Goal: Information Seeking & Learning: Learn about a topic

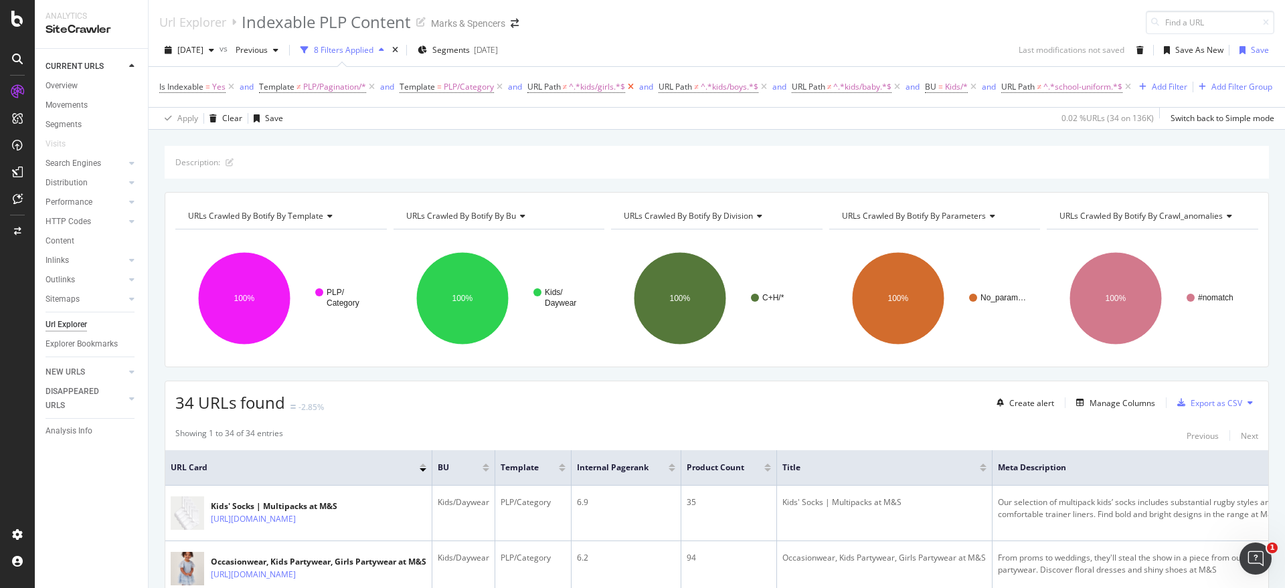
click at [629, 87] on icon at bounding box center [630, 86] width 11 height 13
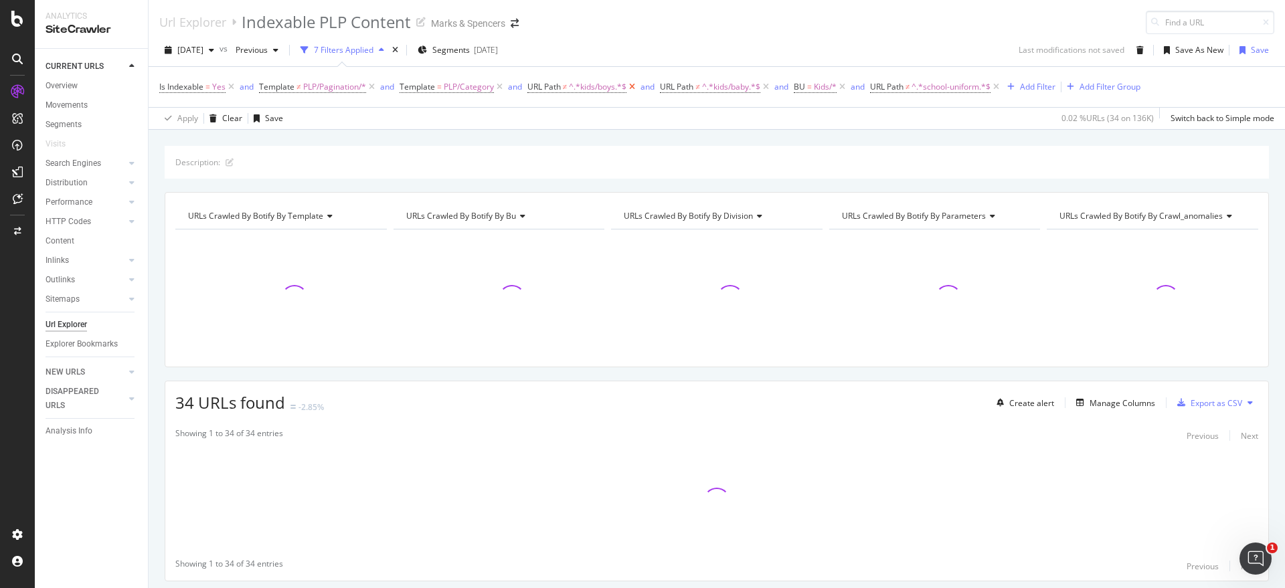
click at [637, 89] on icon at bounding box center [632, 86] width 11 height 13
click at [637, 89] on span "URL Path" at bounding box center [620, 86] width 33 height 11
click at [835, 132] on div "Description: URLs Crawled By Botify By template Chart (by Value) Table Expand E…" at bounding box center [717, 146] width 1137 height 32
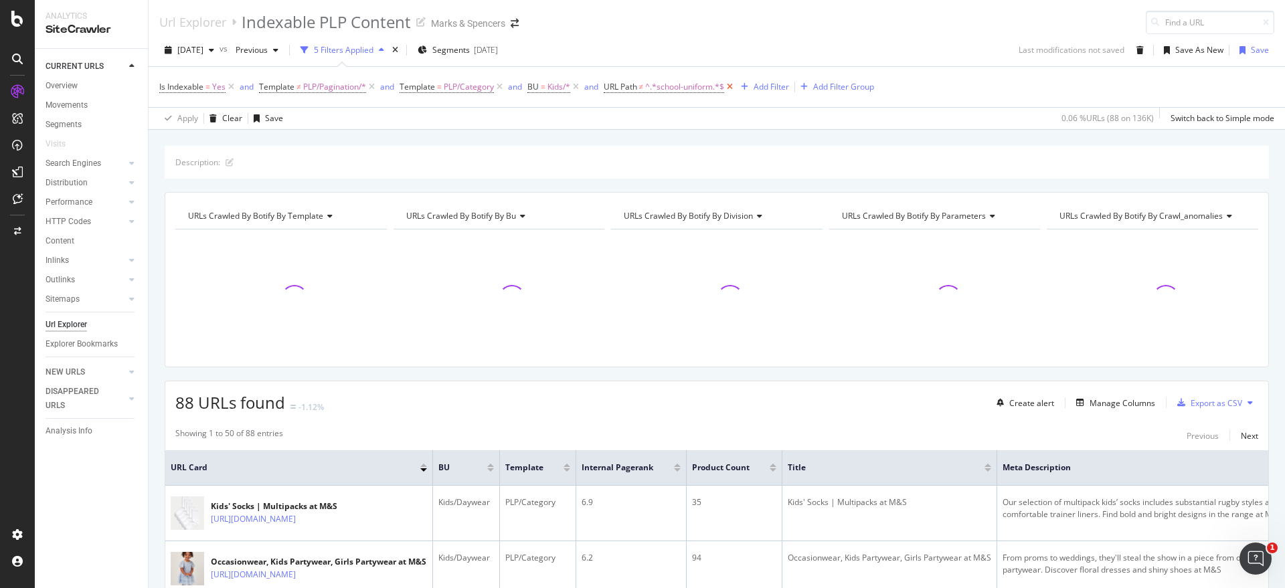
click at [732, 86] on icon at bounding box center [729, 86] width 11 height 13
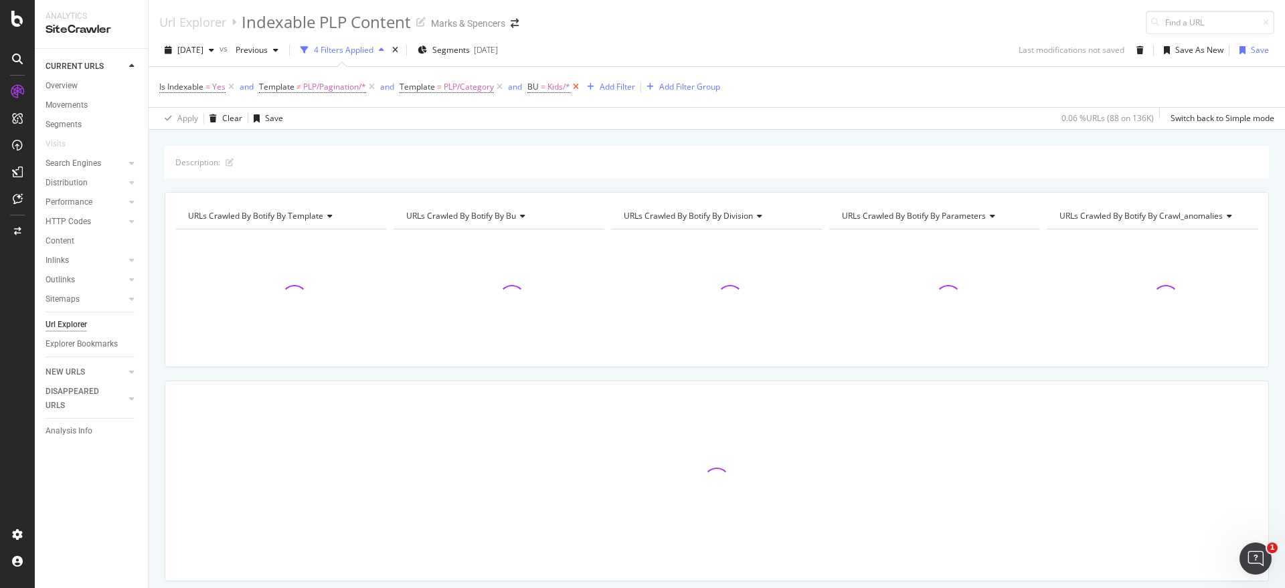
click at [576, 84] on icon at bounding box center [575, 86] width 11 height 13
click at [548, 89] on div "Add Filter" at bounding box center [540, 86] width 35 height 11
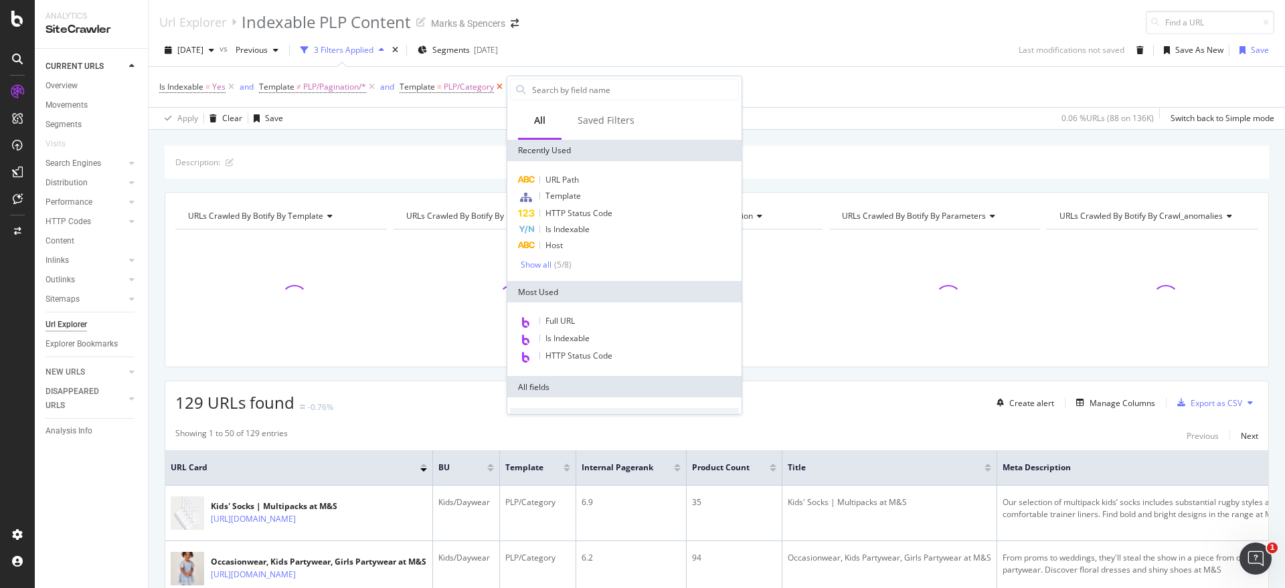
click at [500, 92] on icon at bounding box center [499, 86] width 11 height 13
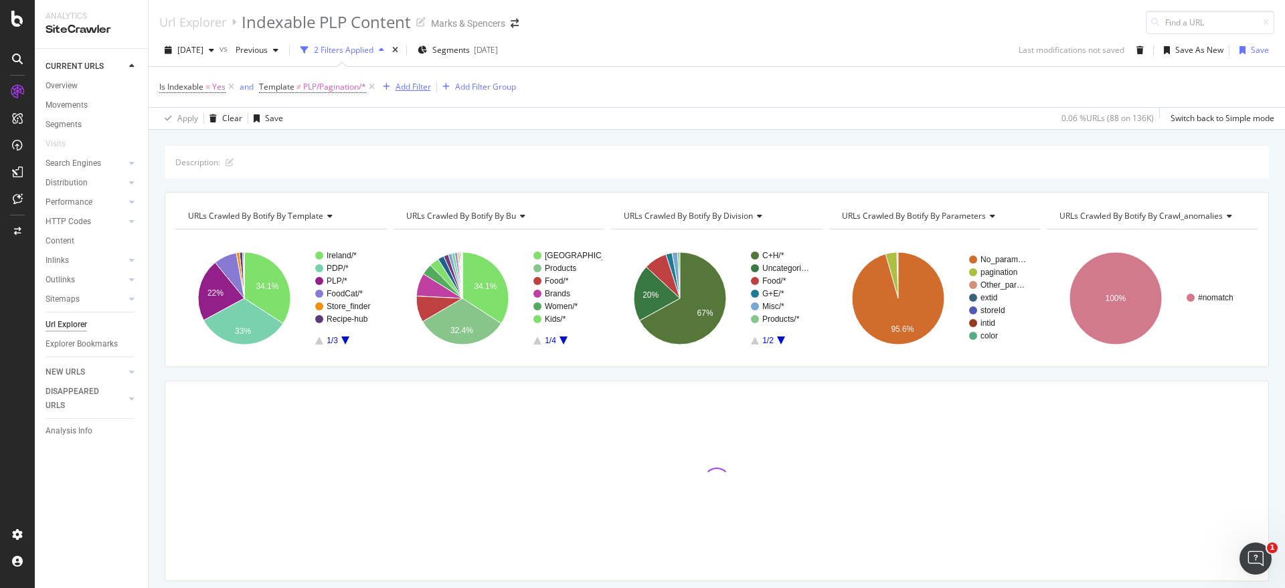
click at [426, 82] on div "Add Filter" at bounding box center [413, 86] width 35 height 11
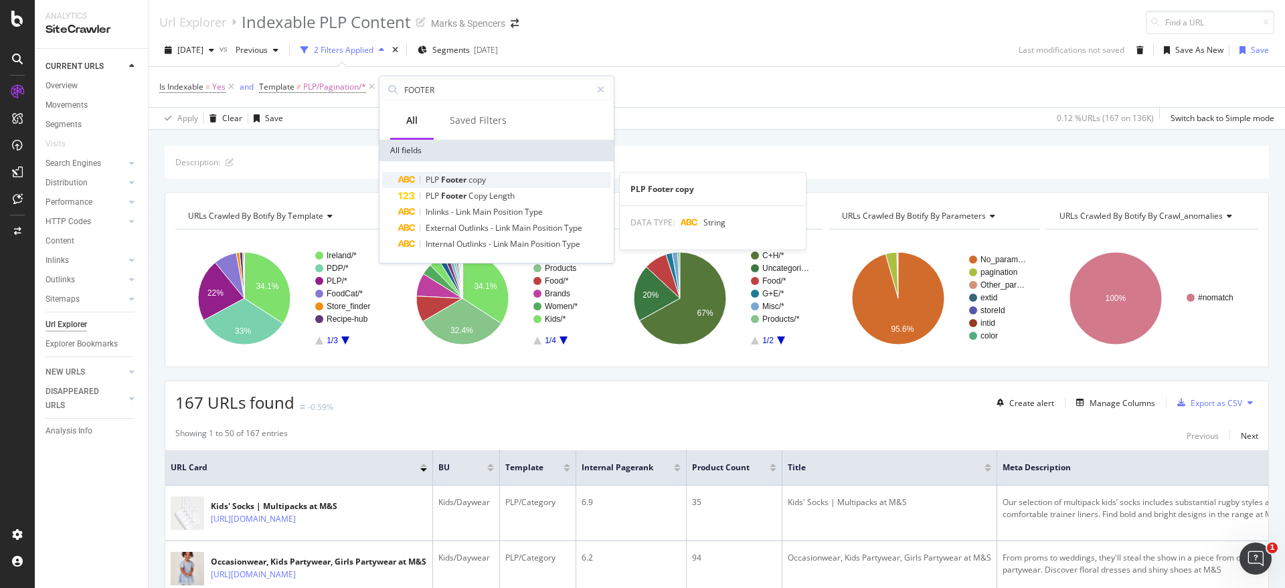
type input "FOOTER"
click at [461, 179] on span "Footer" at bounding box center [454, 179] width 27 height 11
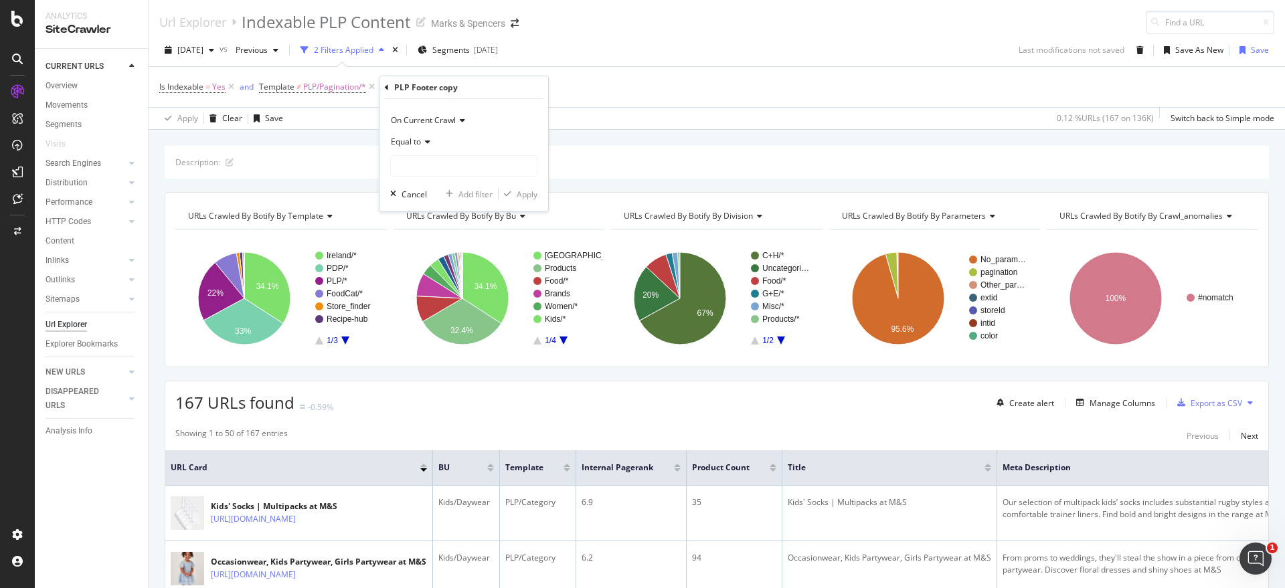
click at [414, 146] on span "Equal to" at bounding box center [406, 141] width 30 height 11
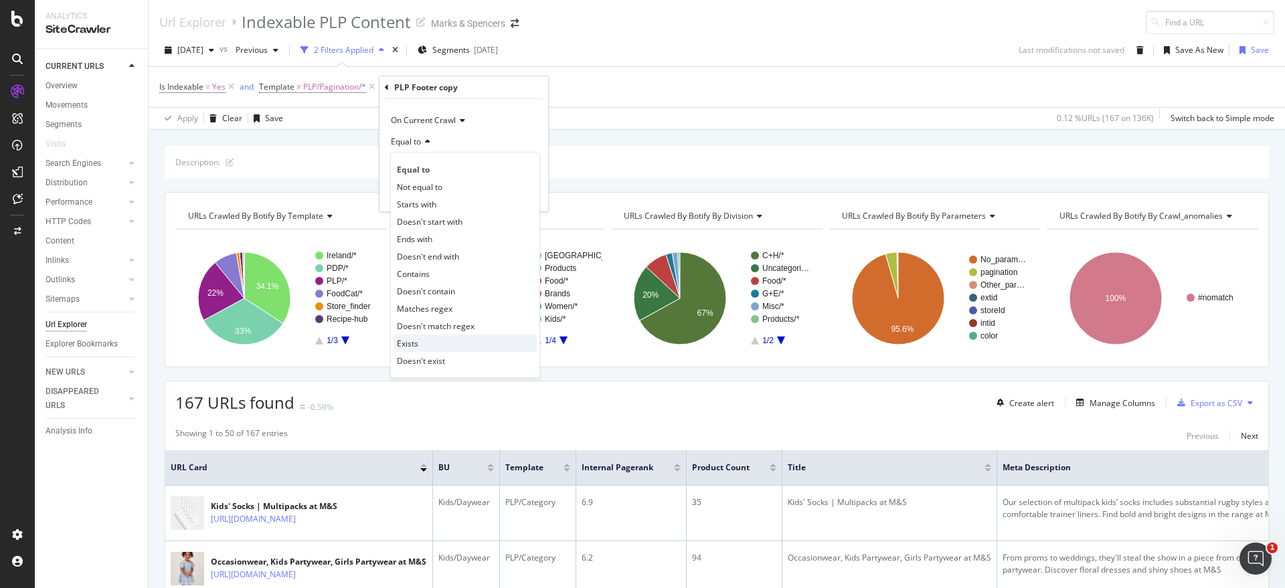
click at [430, 346] on div "Exists" at bounding box center [465, 343] width 143 height 17
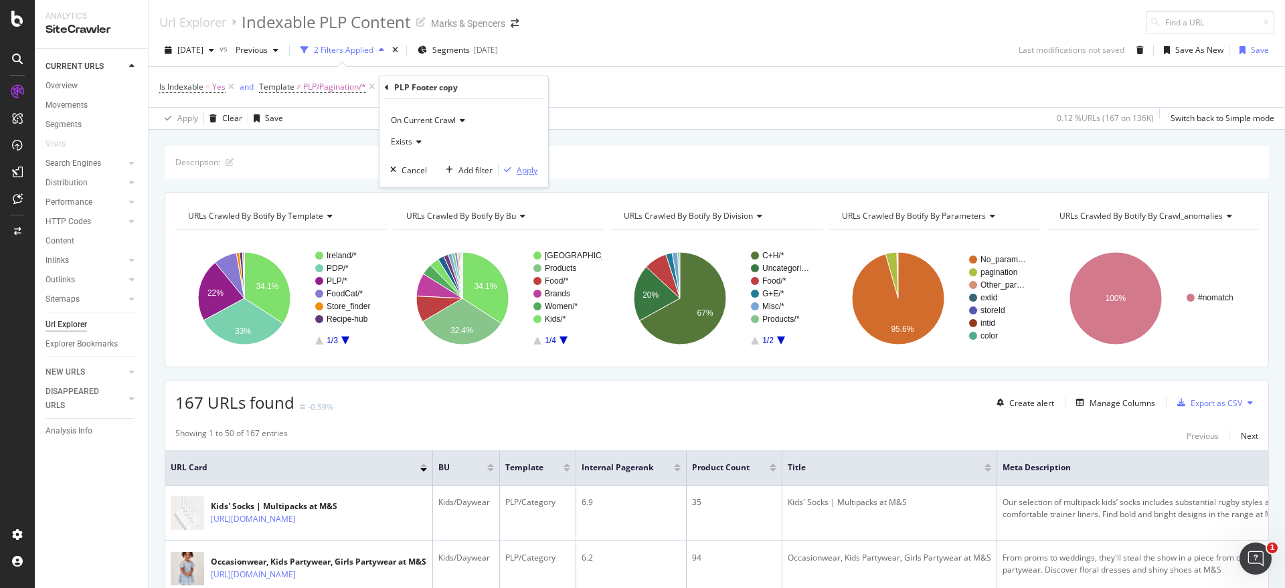
click at [515, 171] on div "button" at bounding box center [508, 170] width 18 height 8
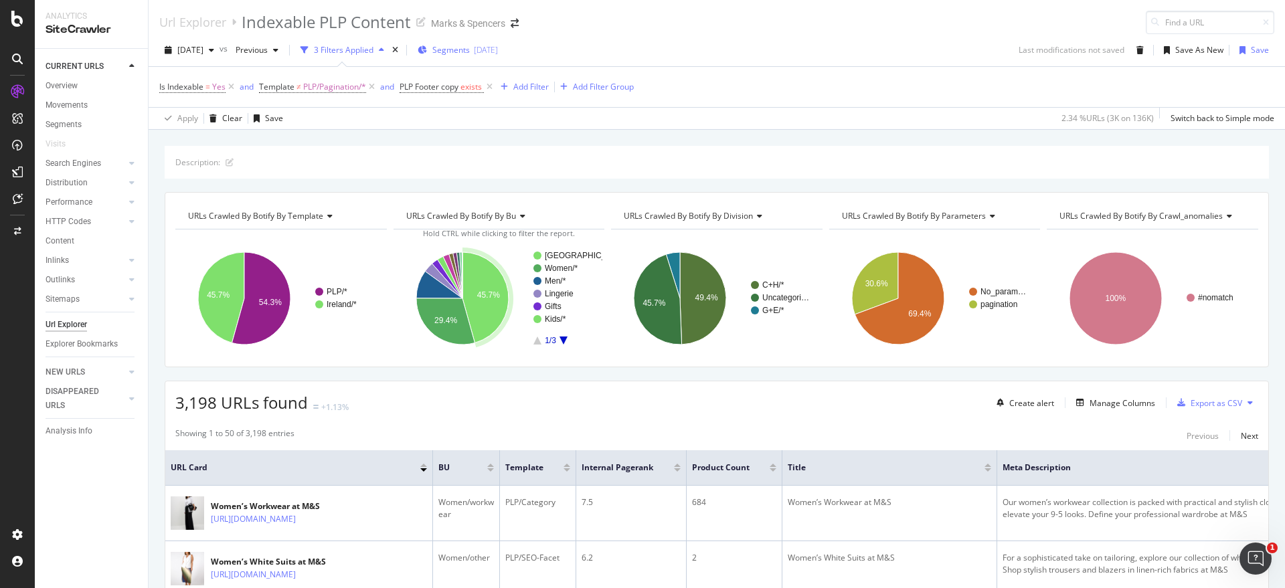
click at [457, 48] on div "Segments 2025-09-19" at bounding box center [458, 49] width 80 height 11
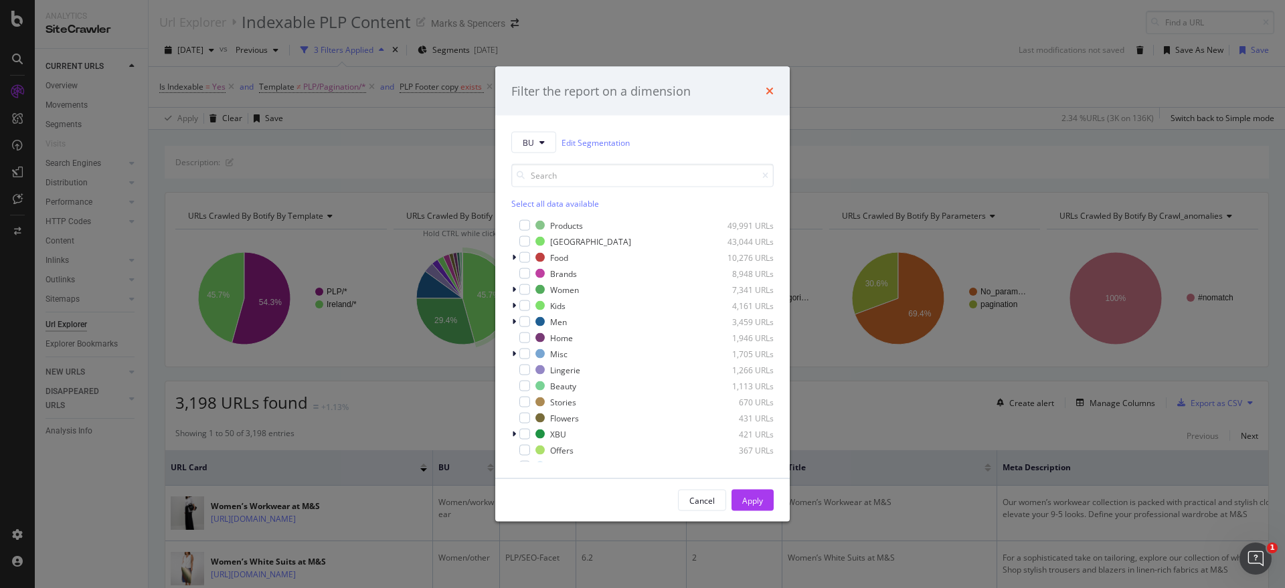
click at [773, 87] on icon "times" at bounding box center [770, 91] width 8 height 11
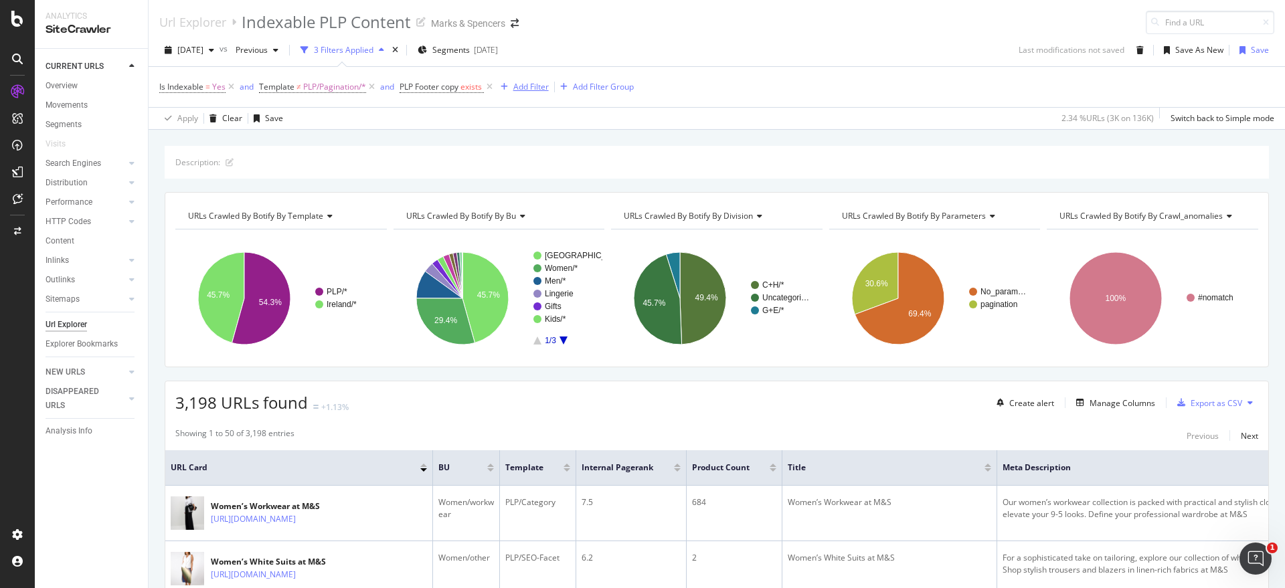
click at [535, 86] on div "Add Filter" at bounding box center [530, 86] width 35 height 11
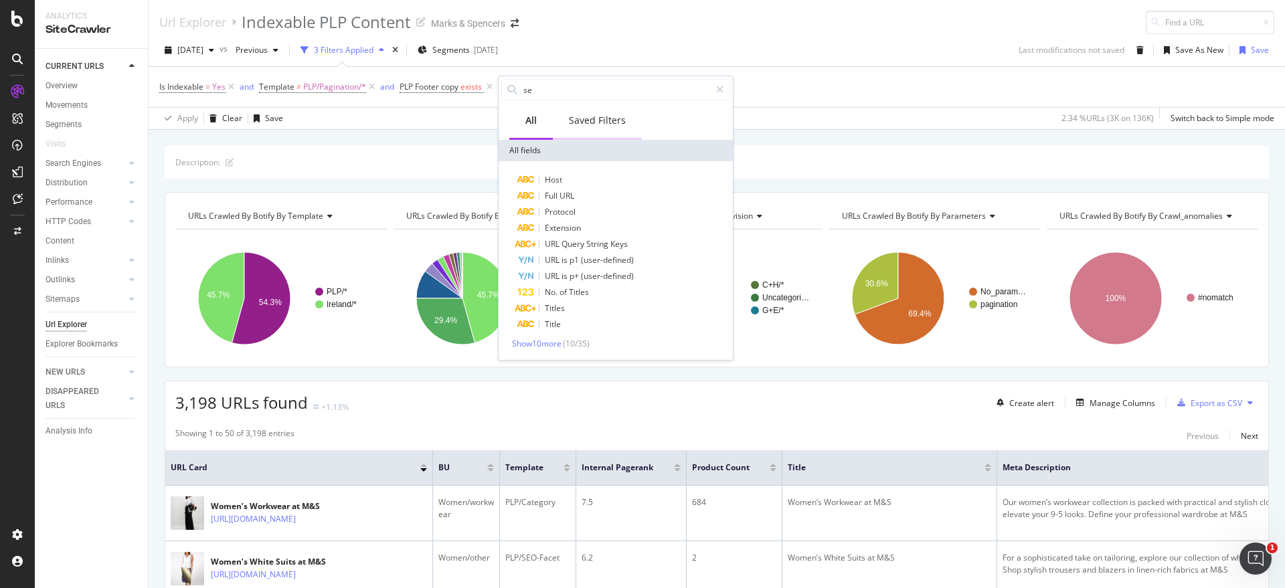
type input "s"
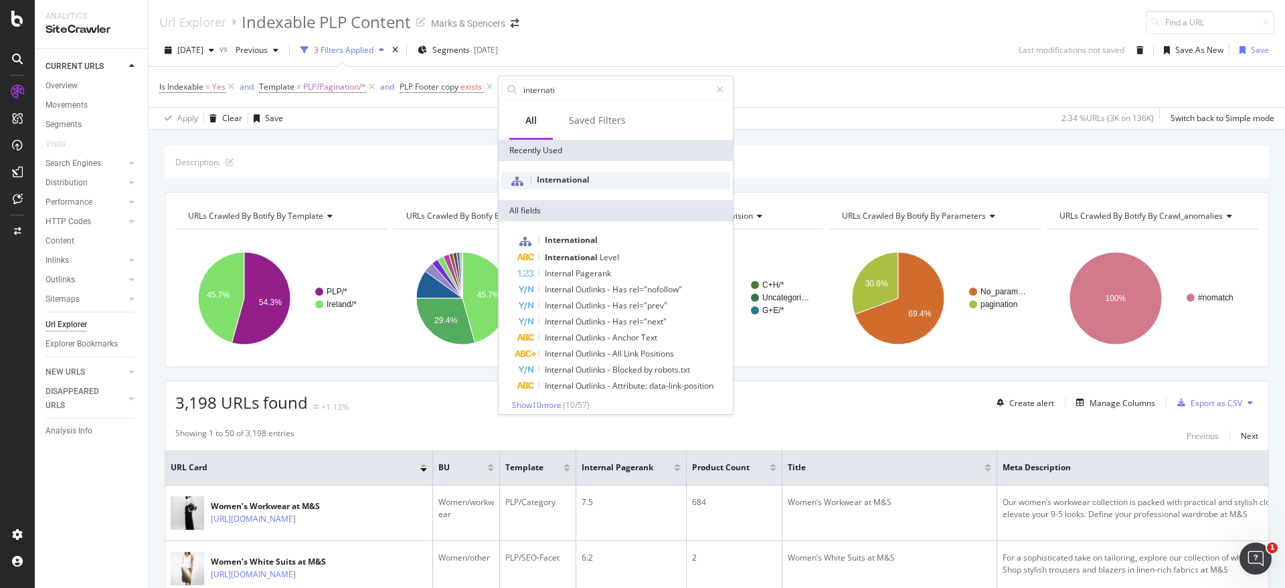
type input "internati"
click at [584, 174] on span "International" at bounding box center [563, 179] width 53 height 11
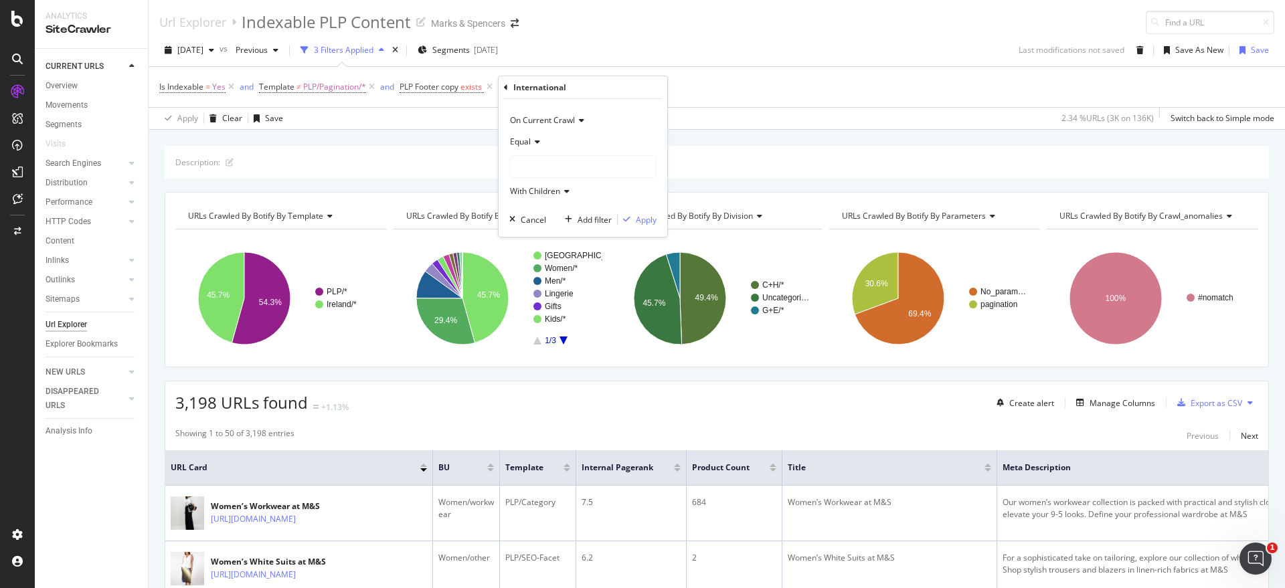
click at [535, 145] on icon at bounding box center [535, 142] width 9 height 8
click at [537, 185] on span "Not Equal" at bounding box center [534, 186] width 36 height 11
click at [576, 162] on div at bounding box center [583, 166] width 146 height 21
click at [531, 208] on span "Ireland" at bounding box center [563, 211] width 81 height 11
click at [545, 147] on div "Not Equal" at bounding box center [582, 141] width 147 height 21
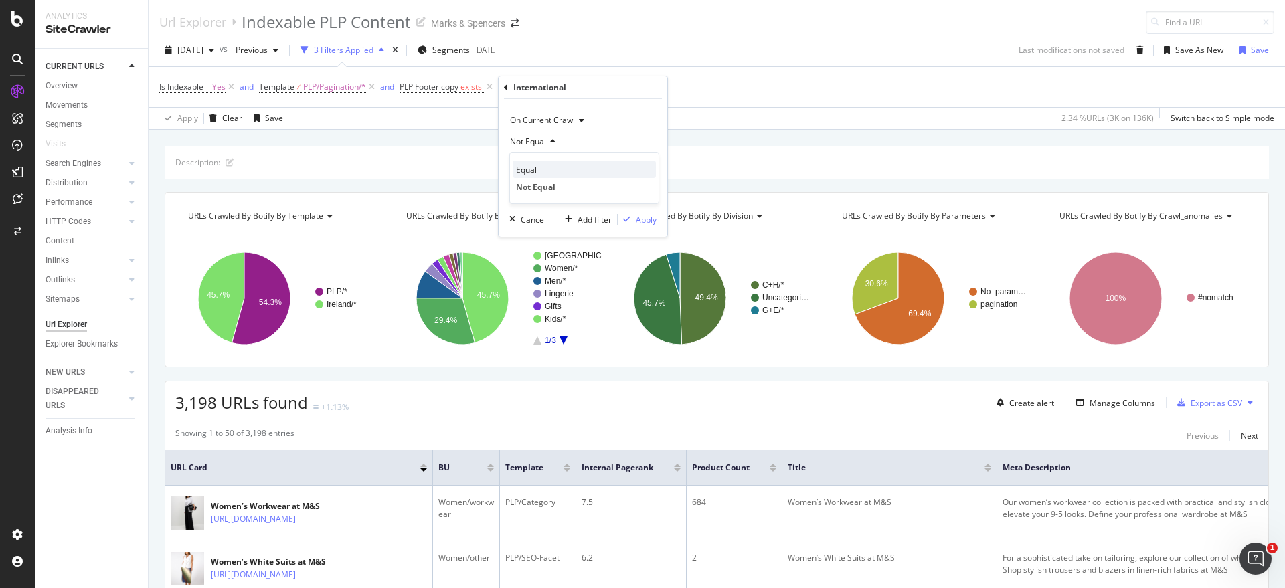
click at [542, 169] on div "Equal" at bounding box center [584, 169] width 143 height 17
click at [535, 171] on span "Ireland" at bounding box center [551, 166] width 81 height 11
click at [537, 191] on div "UK 93,193 URLS" at bounding box center [589, 193] width 152 height 17
click at [640, 222] on div "Apply" at bounding box center [646, 219] width 21 height 11
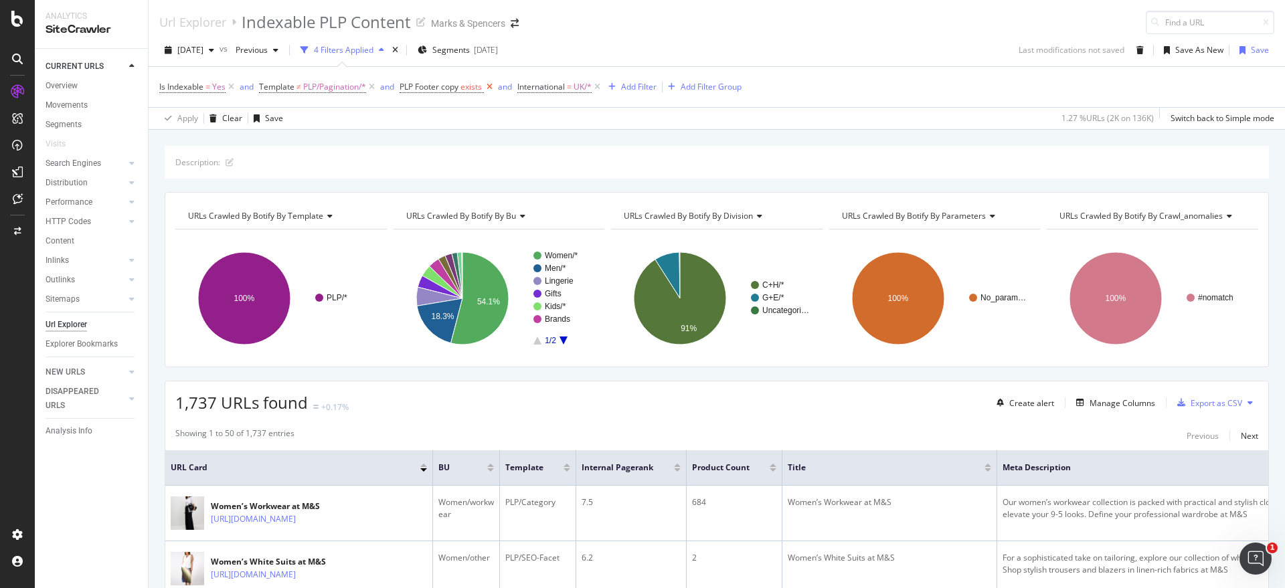
click at [493, 87] on icon at bounding box center [489, 86] width 11 height 13
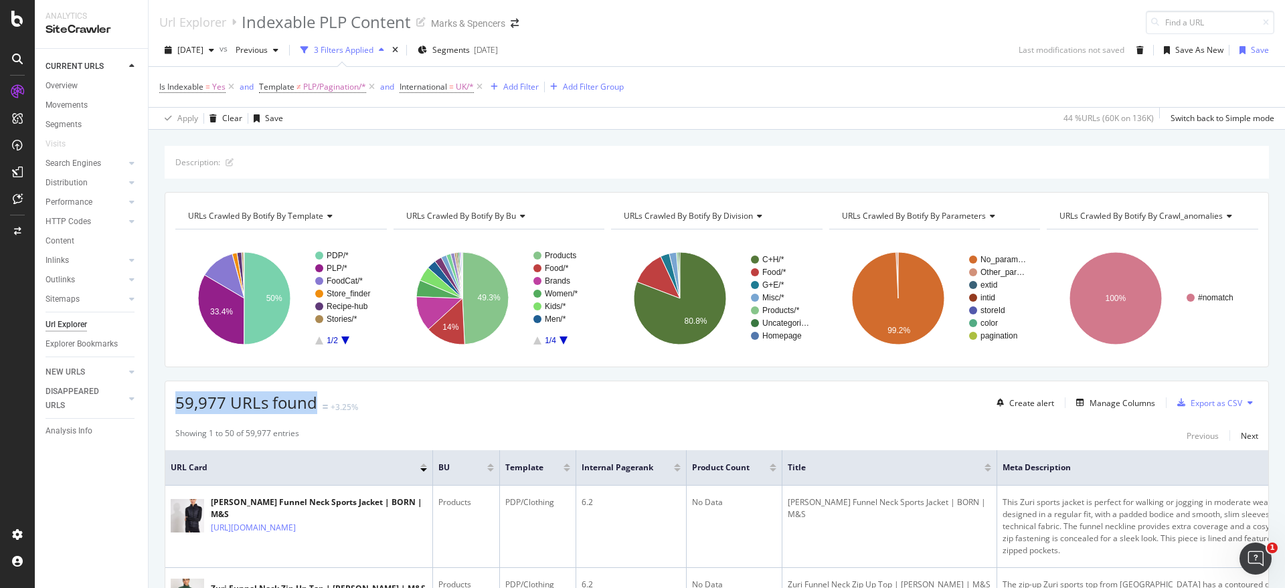
drag, startPoint x: 173, startPoint y: 403, endPoint x: 324, endPoint y: 380, distance: 153.0
click at [498, 88] on icon "button" at bounding box center [494, 87] width 7 height 8
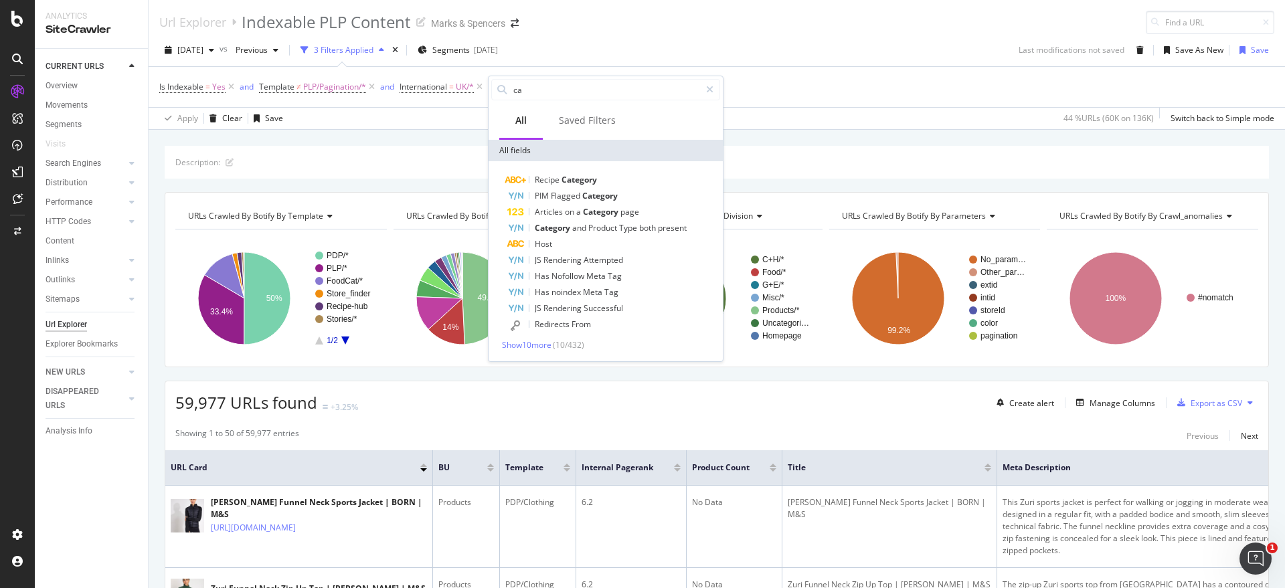
type input "c"
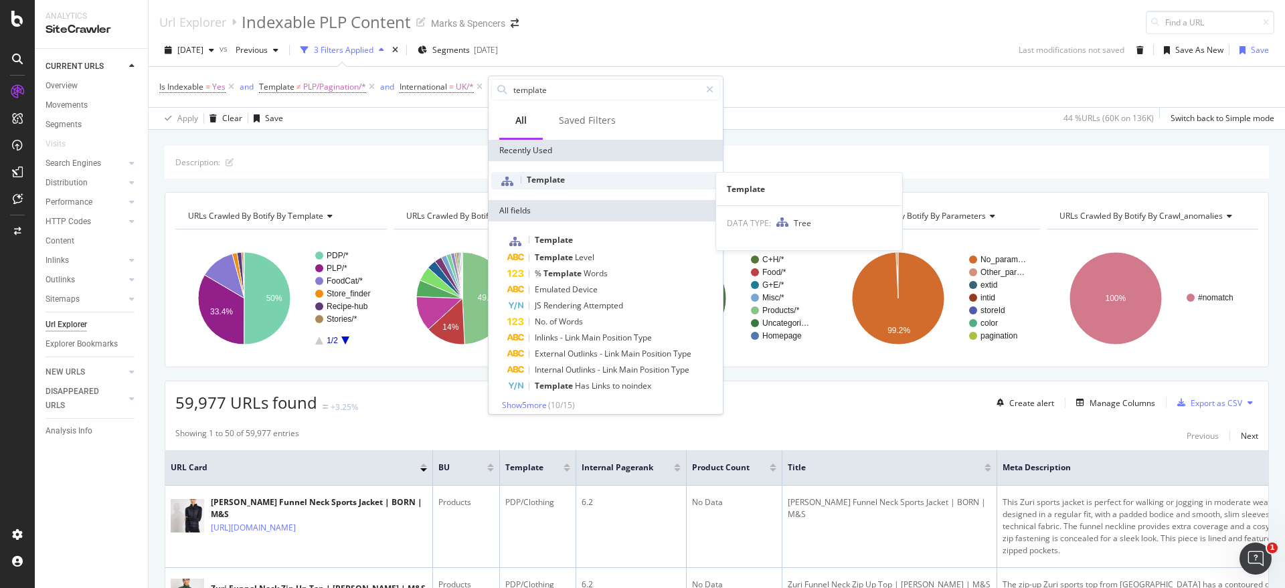
type input "template"
click at [554, 187] on div "Template" at bounding box center [605, 180] width 229 height 17
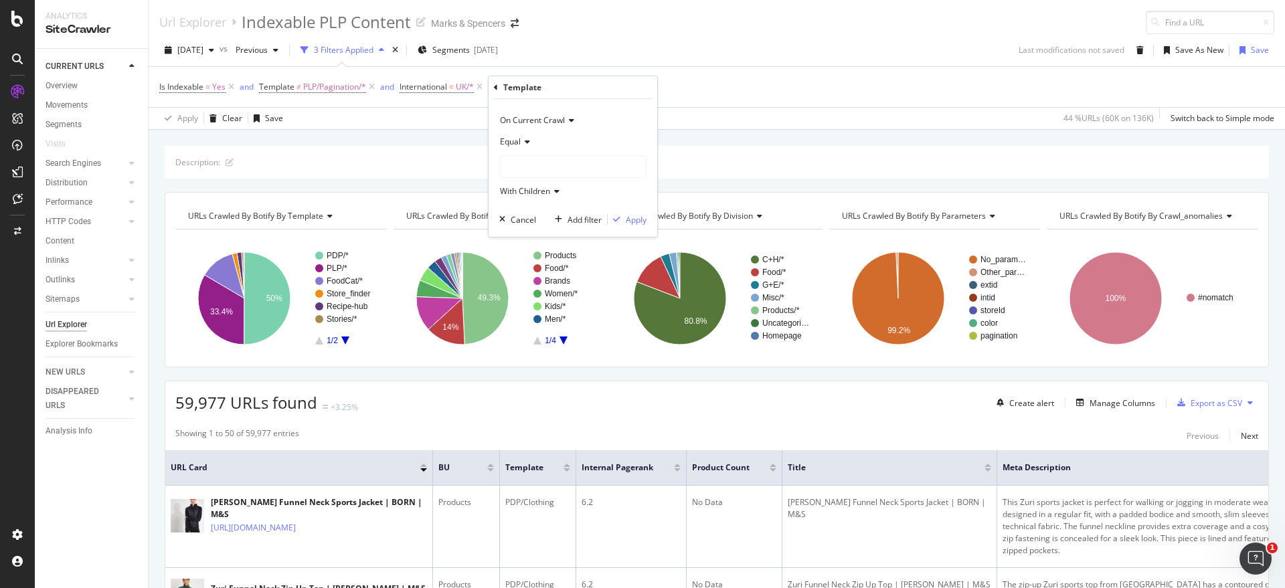
click at [520, 143] on span "Equal" at bounding box center [510, 141] width 21 height 11
click at [641, 134] on div "Equal" at bounding box center [572, 141] width 147 height 21
click at [788, 117] on div "Apply Clear Save 44 % URLs ( 60K on 136K ) Switch back to Simple mode" at bounding box center [717, 118] width 1137 height 22
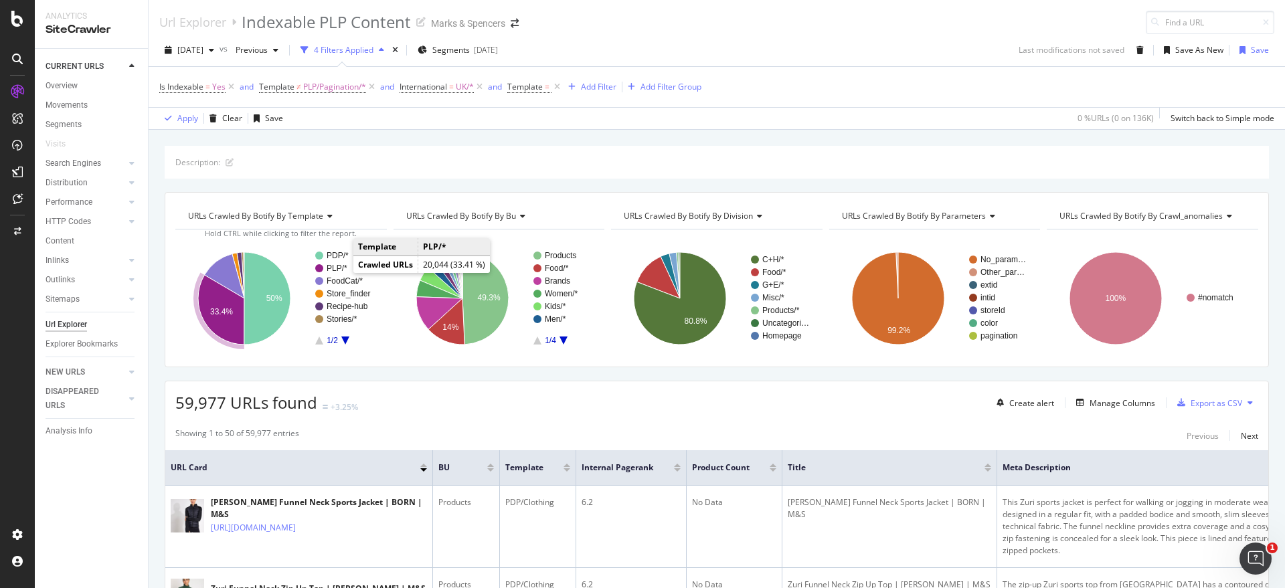
click at [328, 268] on text "PLP/*" at bounding box center [337, 268] width 21 height 9
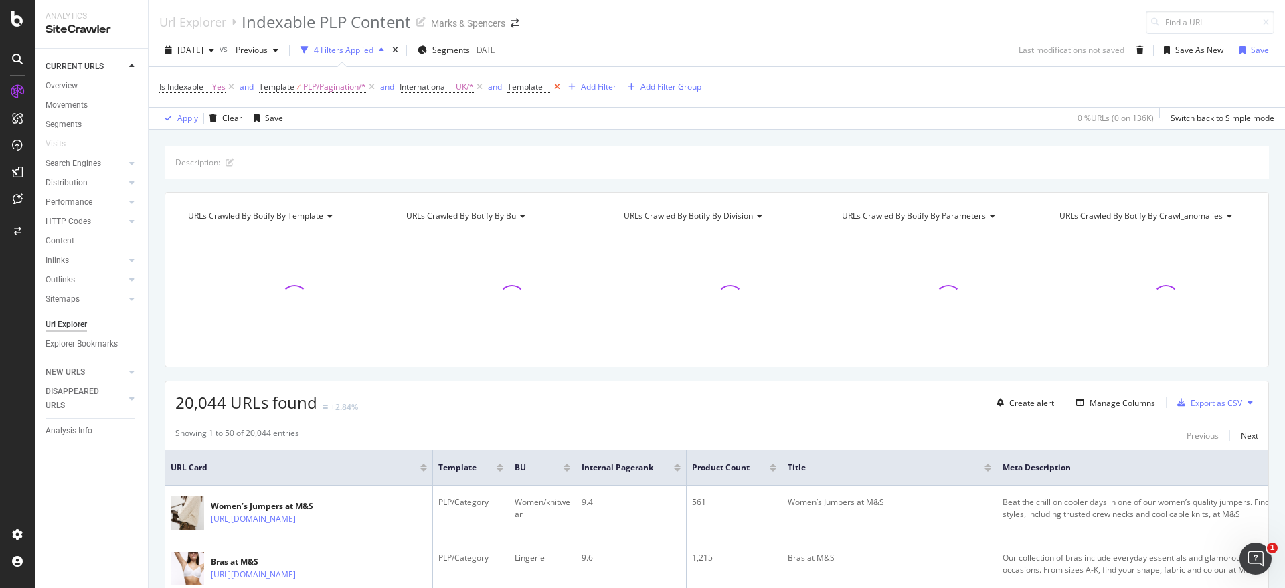
click at [560, 90] on icon at bounding box center [557, 86] width 11 height 13
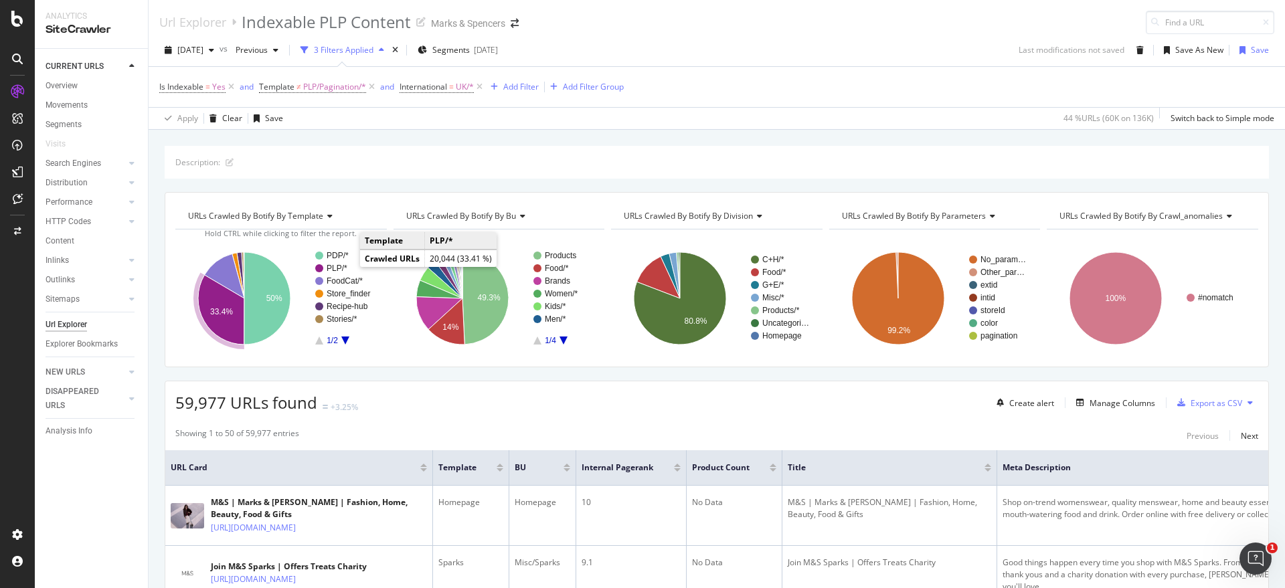
click at [339, 268] on text "PLP/*" at bounding box center [337, 268] width 21 height 9
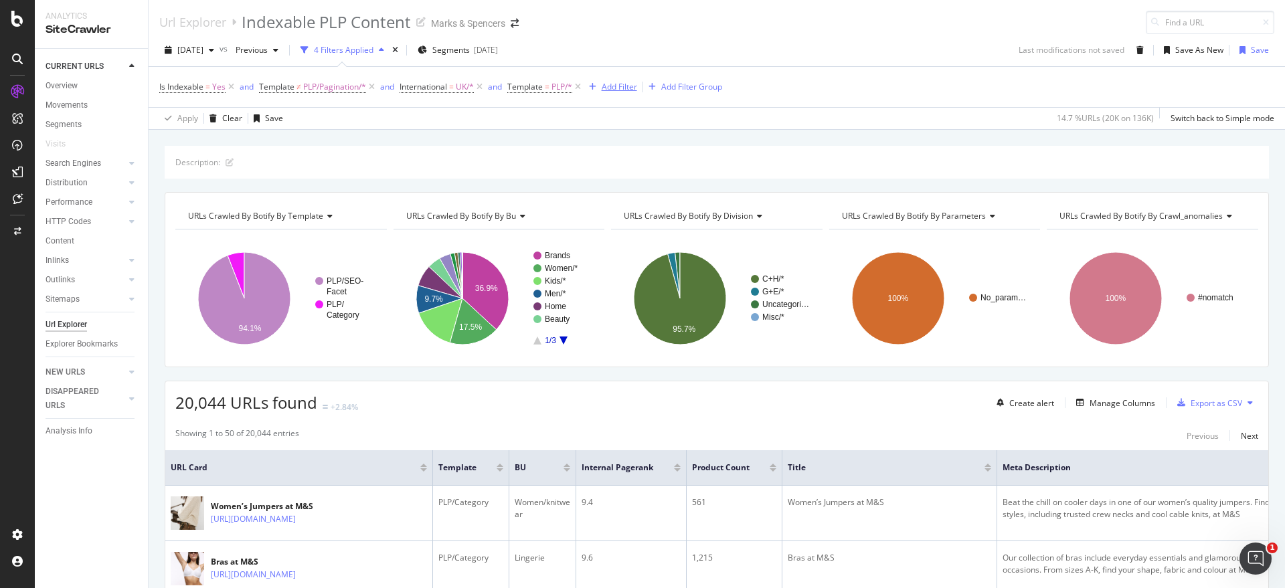
click at [627, 84] on div "Add Filter" at bounding box center [619, 86] width 35 height 11
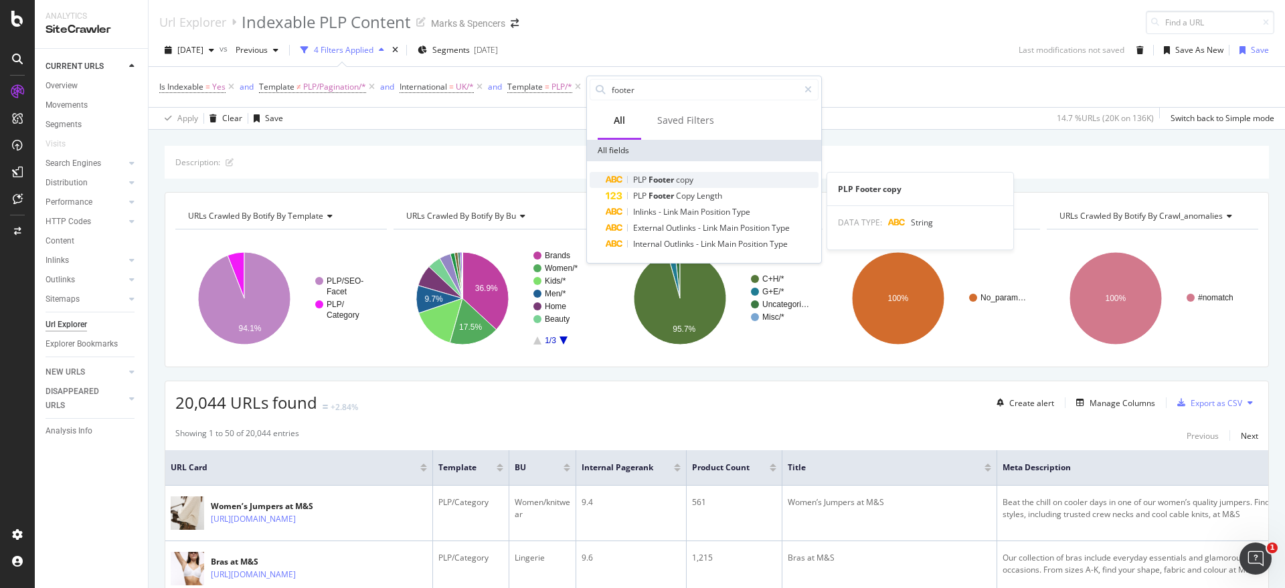
type input "footer"
click at [685, 179] on span "copy" at bounding box center [684, 179] width 17 height 11
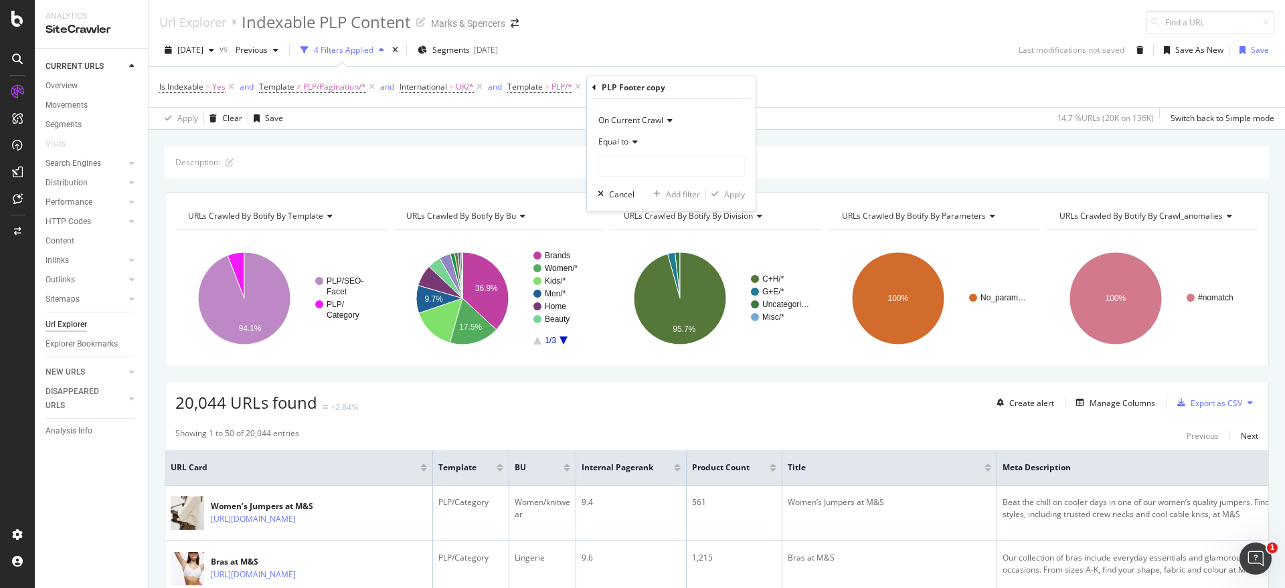
click at [627, 137] on span "Equal to" at bounding box center [613, 141] width 30 height 11
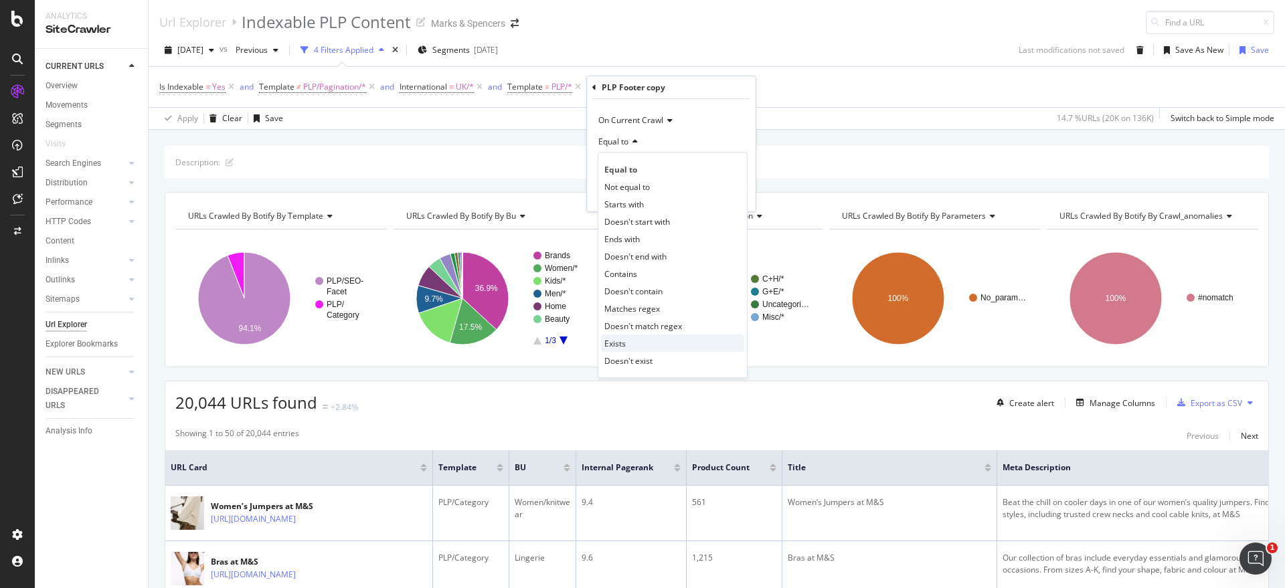
click at [647, 342] on div "Exists" at bounding box center [672, 343] width 143 height 17
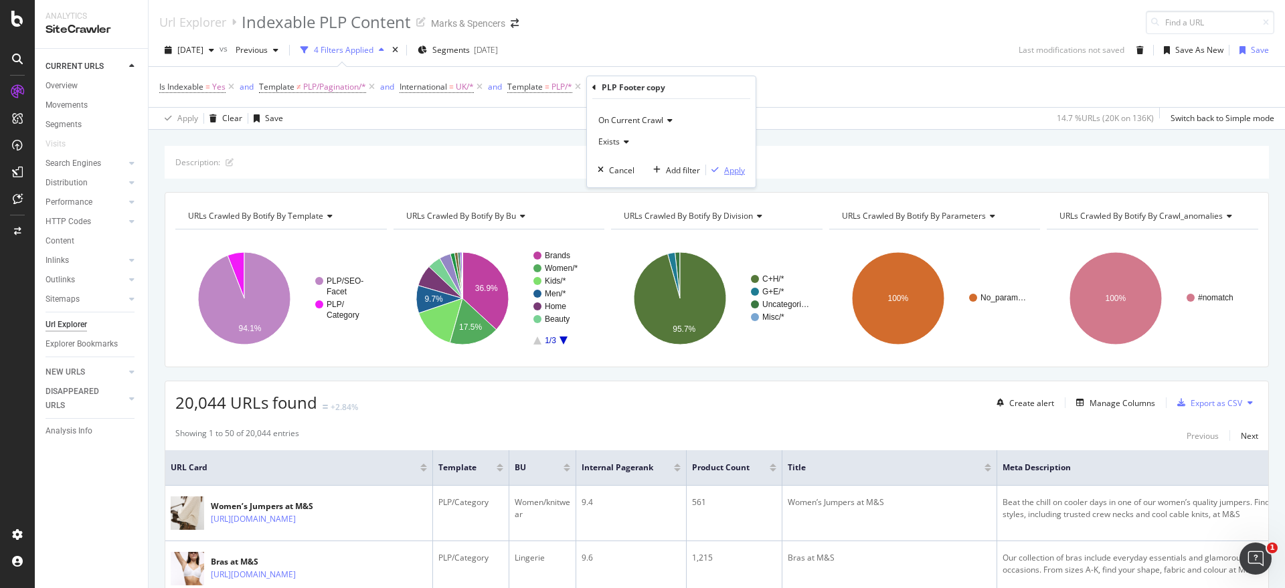
click at [732, 169] on div "Apply" at bounding box center [734, 170] width 21 height 11
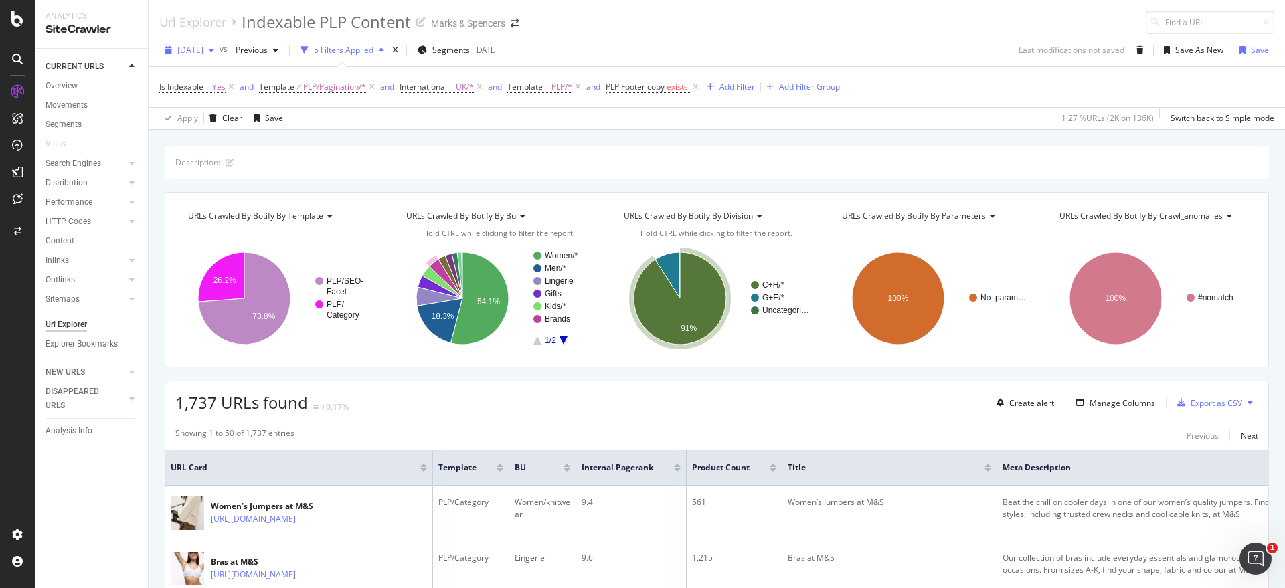
click at [220, 54] on div "button" at bounding box center [211, 50] width 16 height 8
click at [258, 93] on div "124K URLs" at bounding box center [277, 98] width 39 height 12
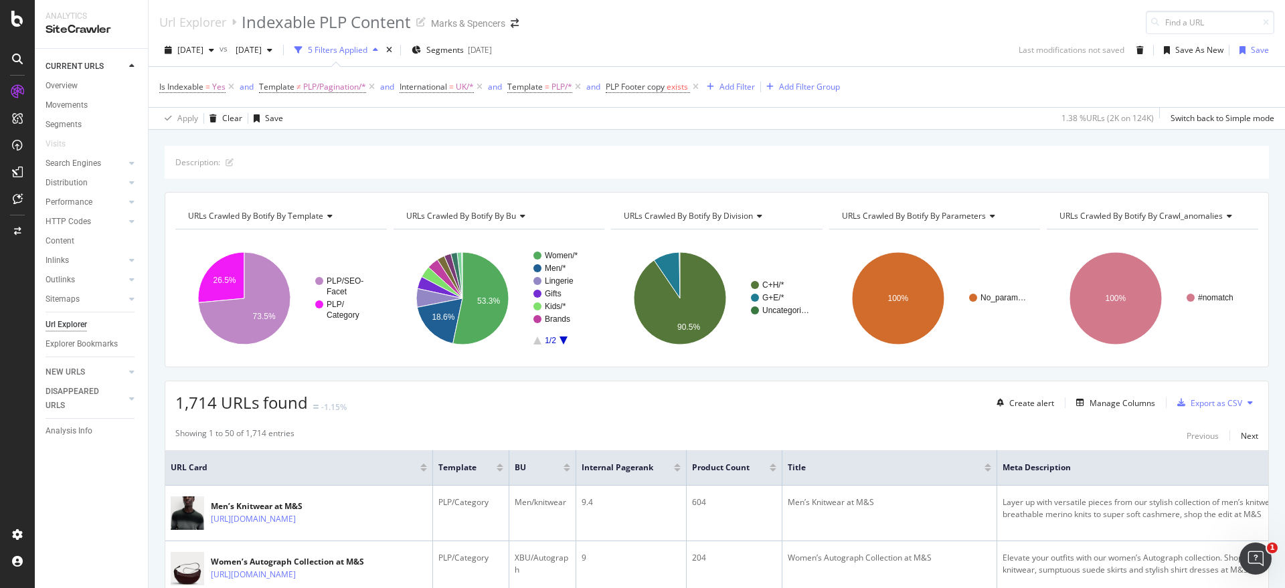
click at [399, 453] on th "URL Card" at bounding box center [299, 467] width 268 height 35
click at [262, 48] on span "2025 Sep. 6th" at bounding box center [245, 49] width 31 height 11
